Goal: Navigation & Orientation: Find specific page/section

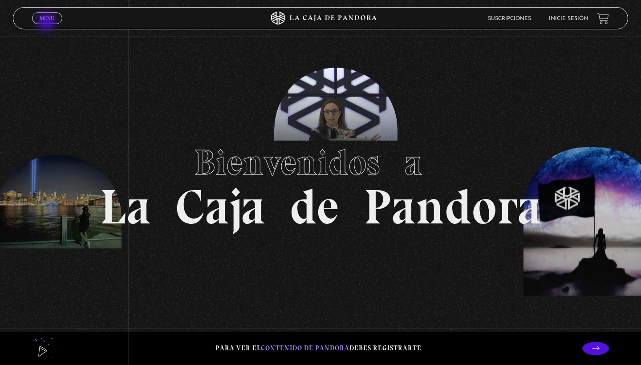
click at [47, 23] on link "Menu Cerrar" at bounding box center [47, 18] width 30 height 12
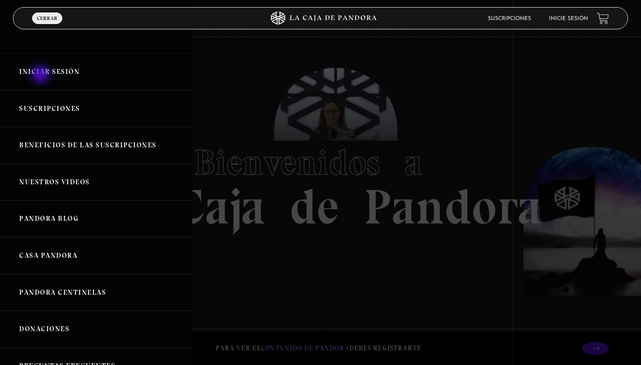
click at [41, 75] on link "Iniciar Sesión" at bounding box center [96, 71] width 192 height 37
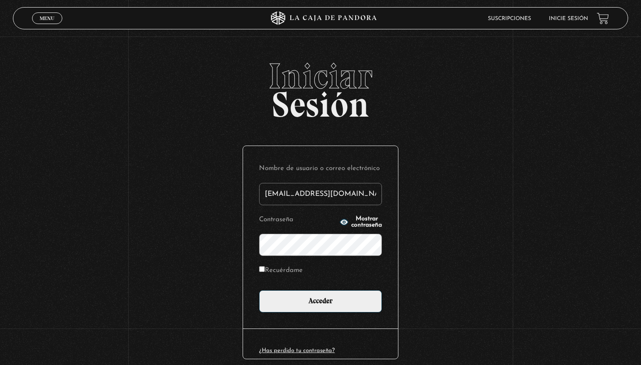
type input "[EMAIL_ADDRESS][DOMAIN_NAME]"
click at [265, 270] on label "Recuérdame" at bounding box center [281, 271] width 44 height 14
click at [265, 270] on input "Recuérdame" at bounding box center [262, 269] width 6 height 6
checkbox input "true"
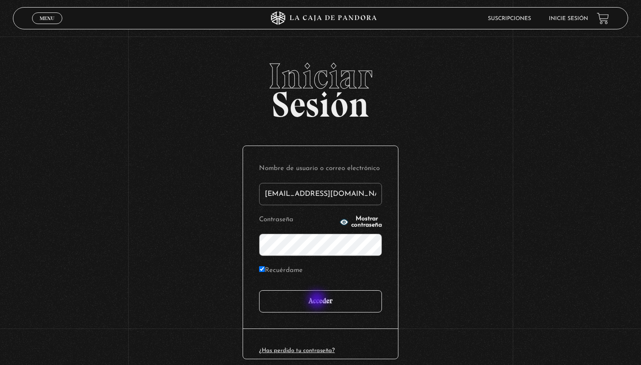
click at [318, 301] on input "Acceder" at bounding box center [320, 301] width 123 height 22
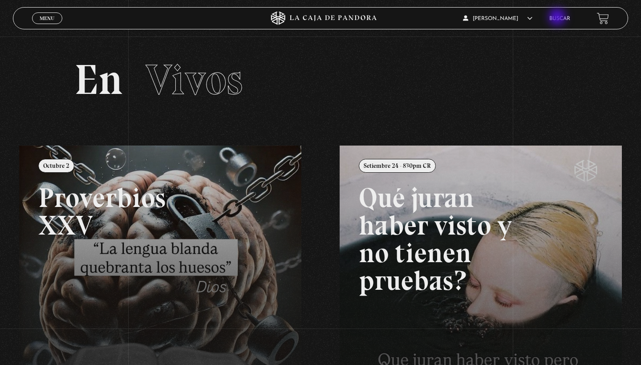
click at [559, 18] on link "Buscar" at bounding box center [560, 18] width 21 height 5
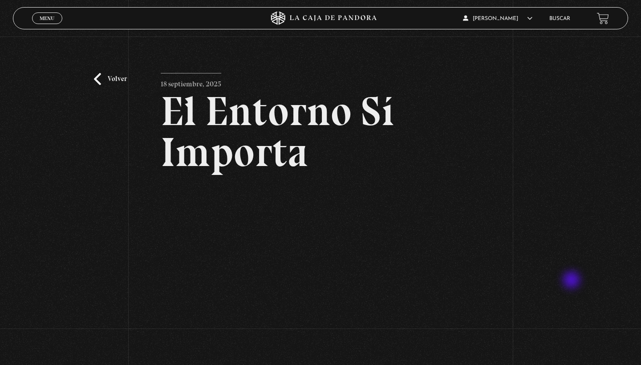
click at [573, 281] on div "Volver [DATE] El Entorno Sí Importa WhatsApp Twitter Messenger Email" at bounding box center [320, 222] width 641 height 371
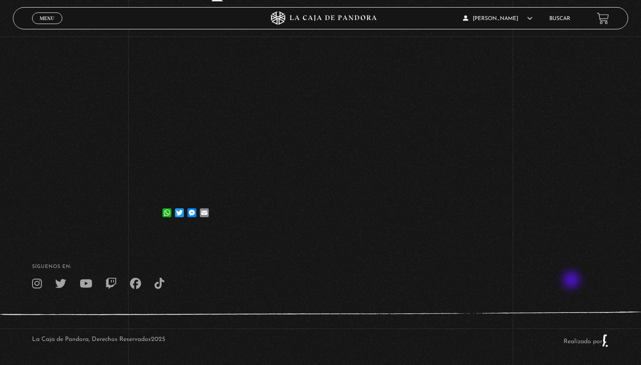
scroll to position [178, 0]
